Goal: Task Accomplishment & Management: Use online tool/utility

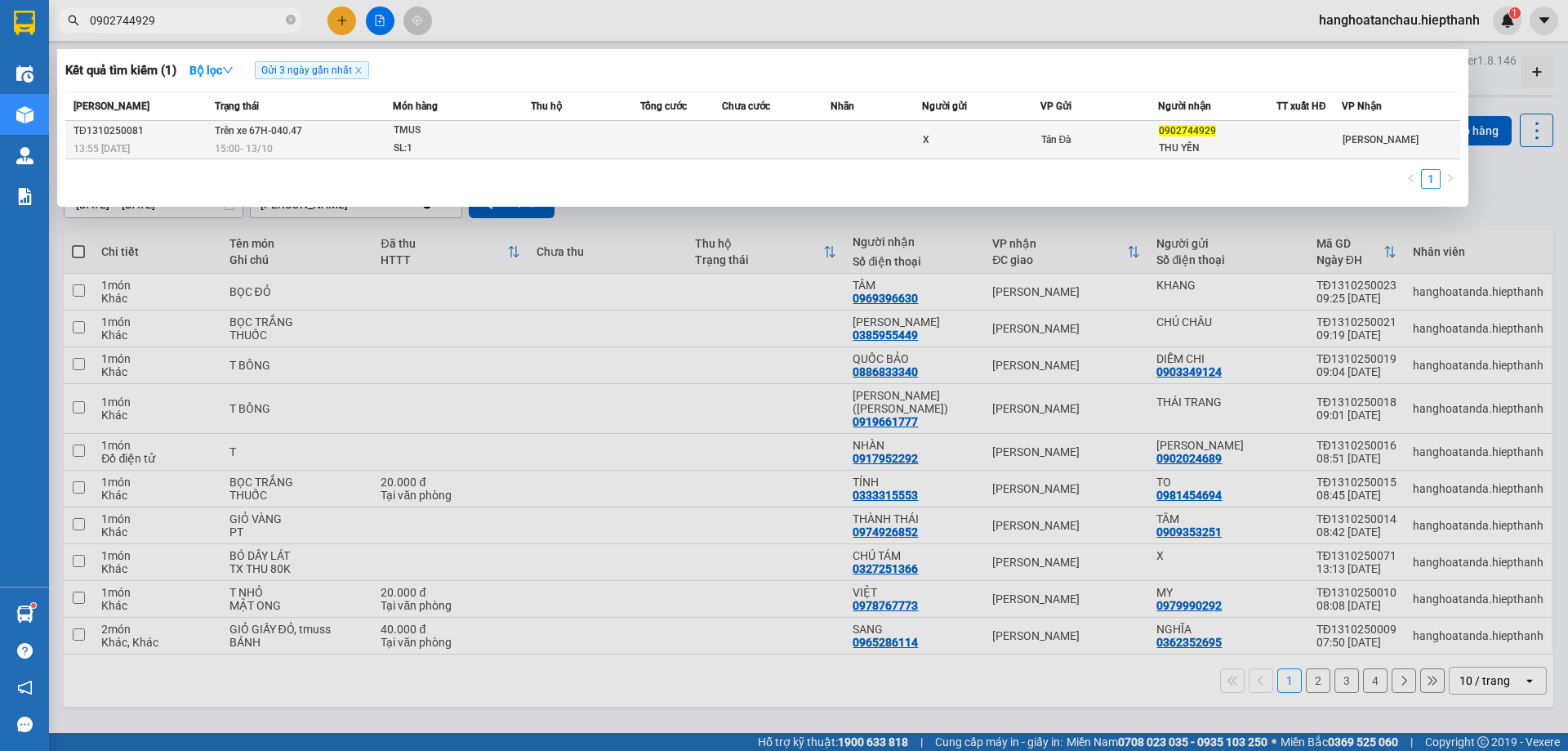
click at [432, 135] on div "TMUS" at bounding box center [455, 130] width 123 height 18
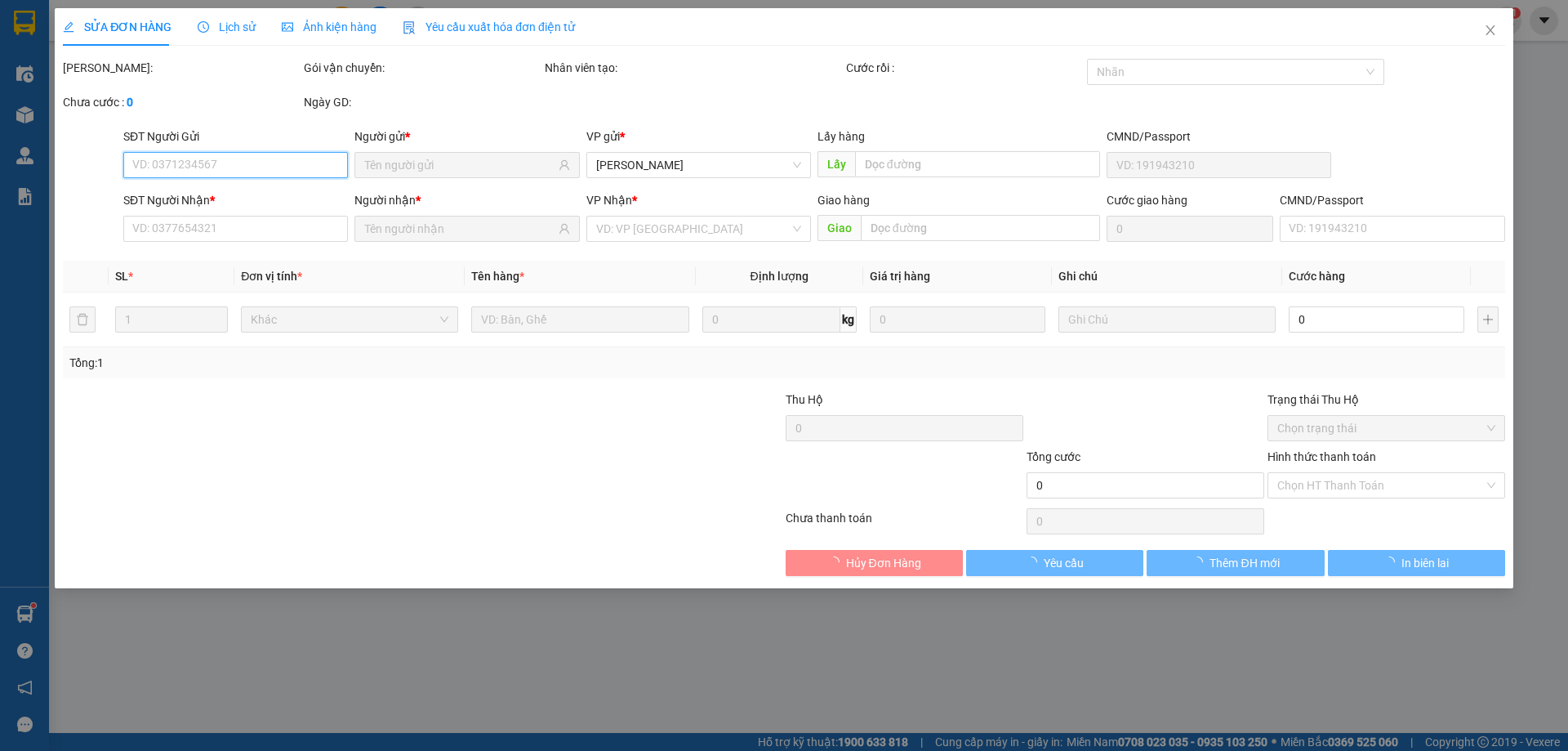
type input "X"
type input "0902744929"
type input "THU YẾN"
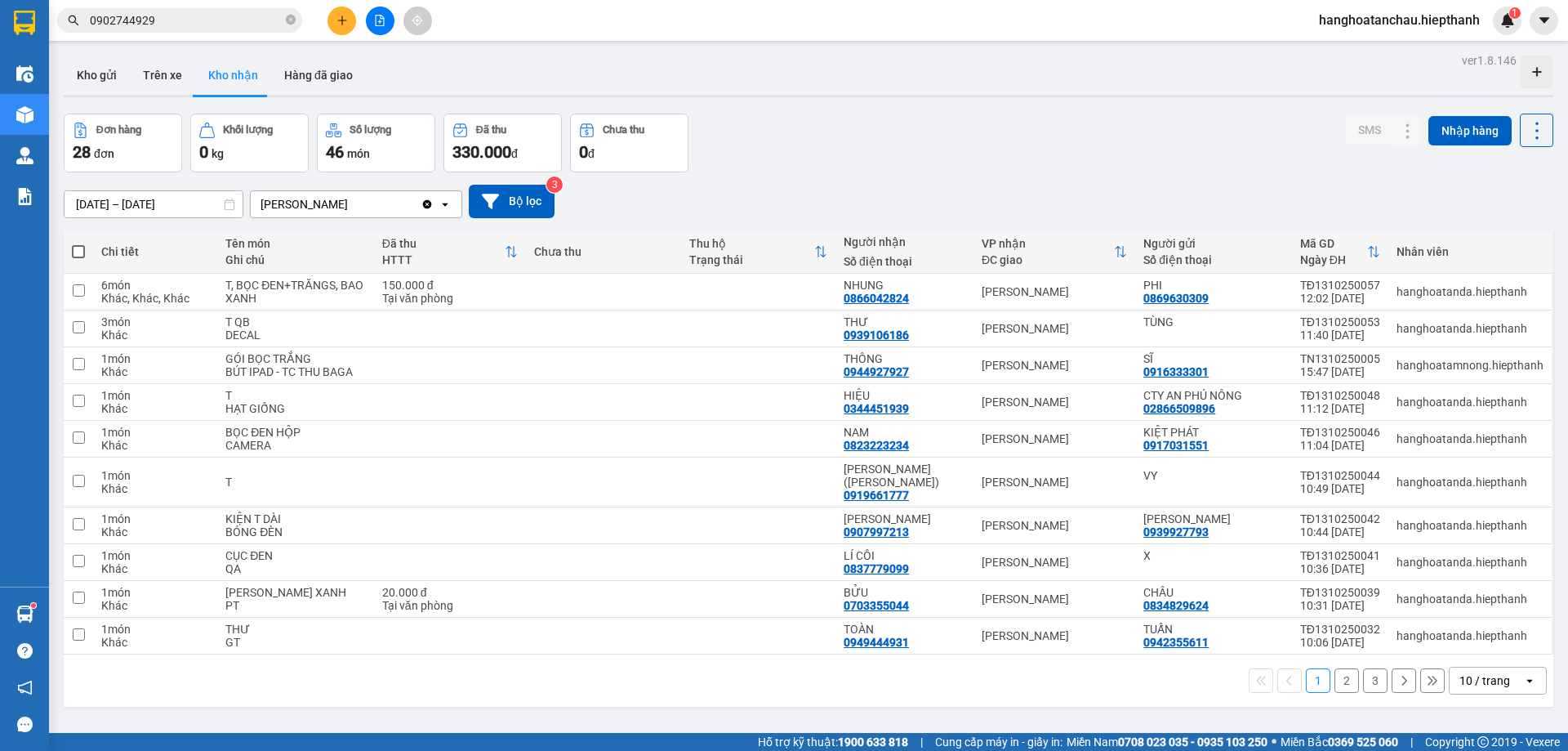
click at [294, 20] on icon "close-circle" at bounding box center [291, 20] width 10 height 10
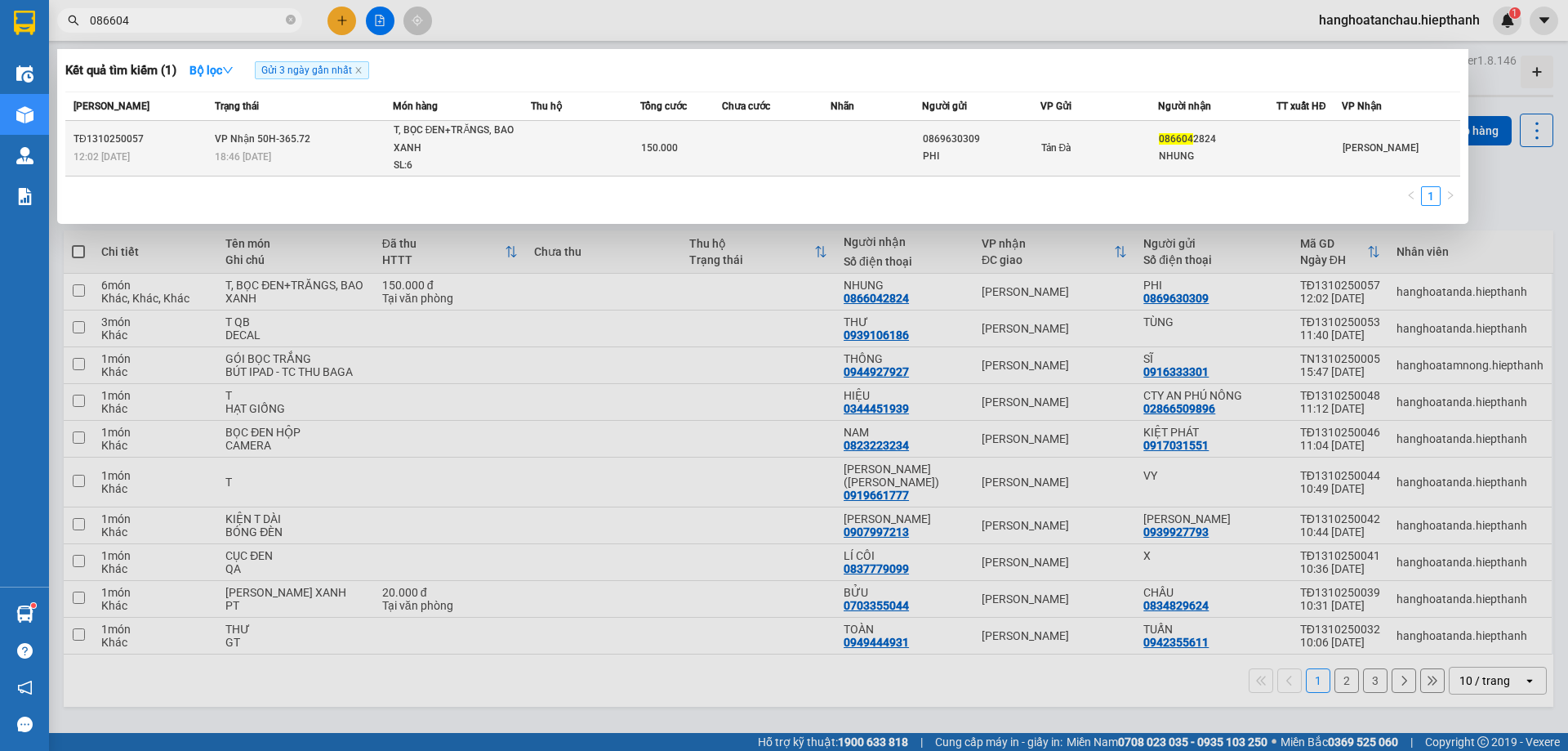
type input "086604"
click at [502, 154] on div "T, BỌC ĐEN+TRĂNGS, BAO XANH" at bounding box center [455, 140] width 123 height 35
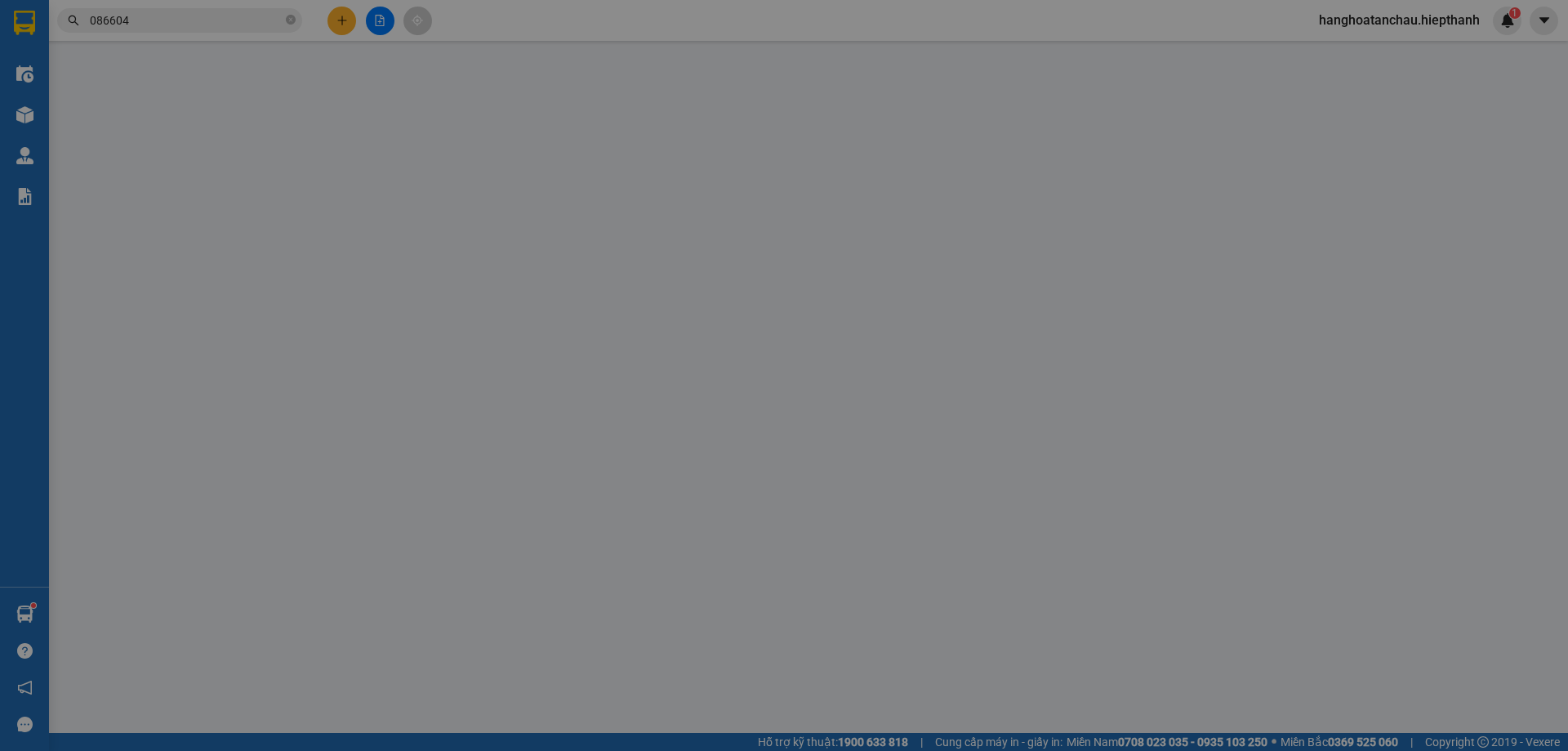
type input "0869630309"
type input "PHI"
type input "0866042824"
type input "NHUNG"
type input "150.000"
